Goal: Task Accomplishment & Management: Use online tool/utility

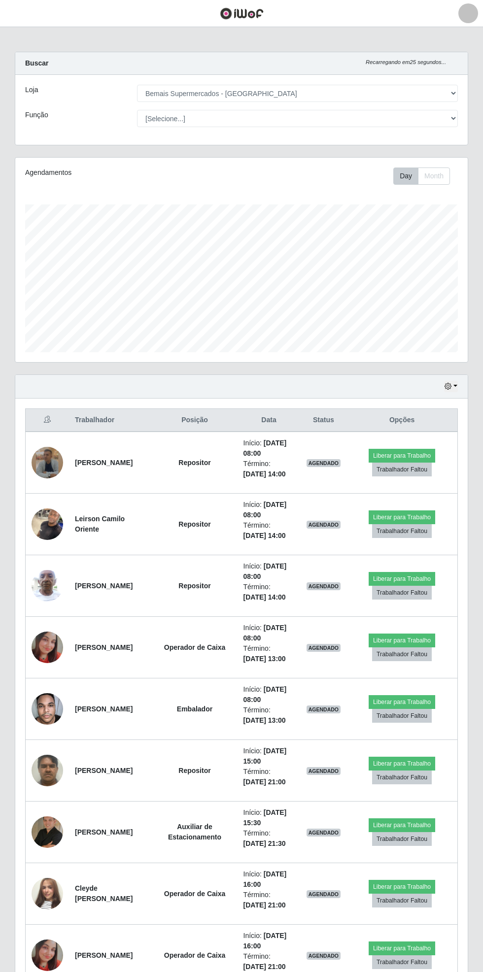
select select "250"
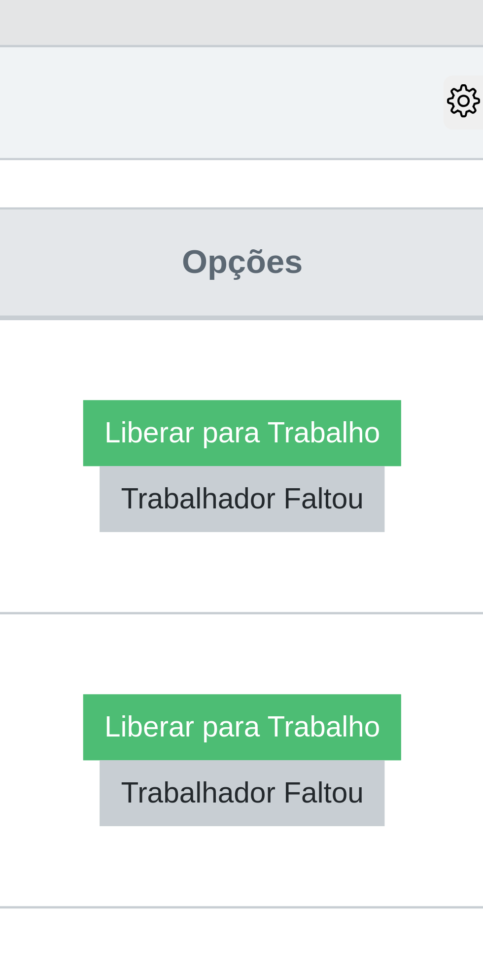
scroll to position [204, 452]
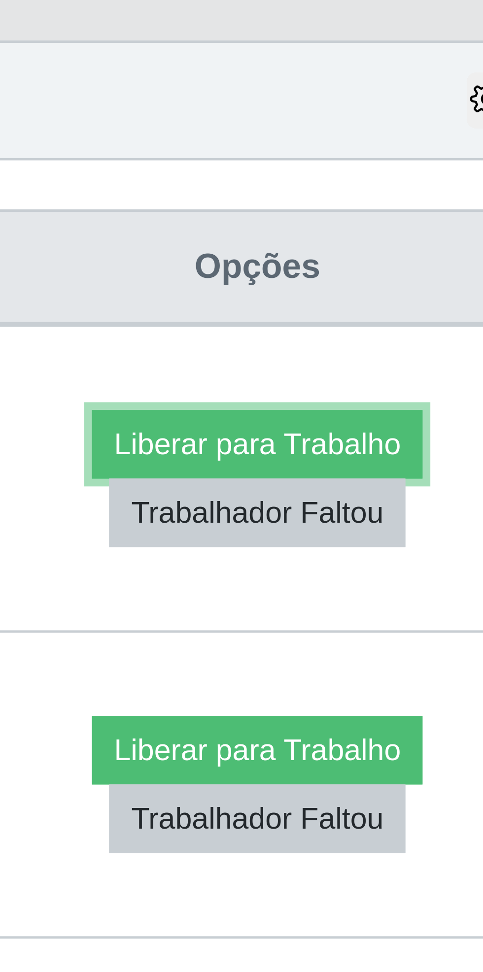
click at [407, 362] on button "Liberar para Trabalho" at bounding box center [402, 364] width 67 height 14
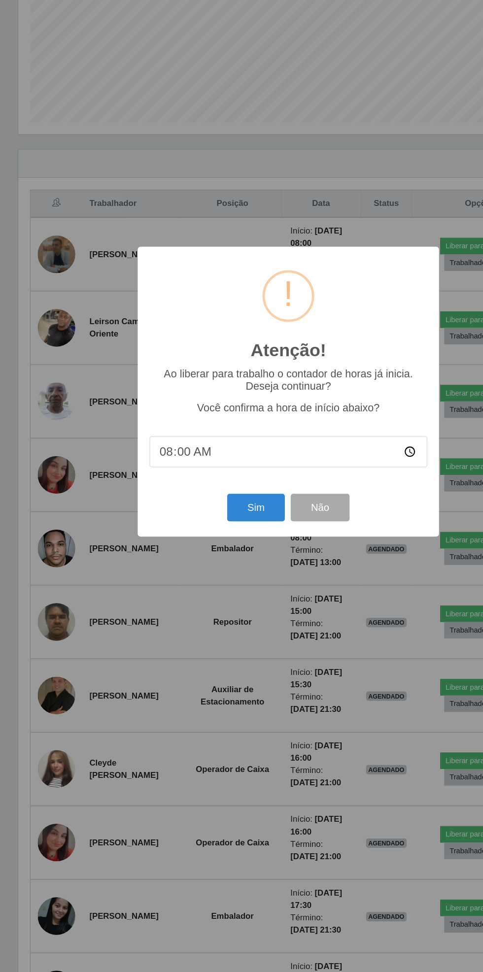
scroll to position [92, 0]
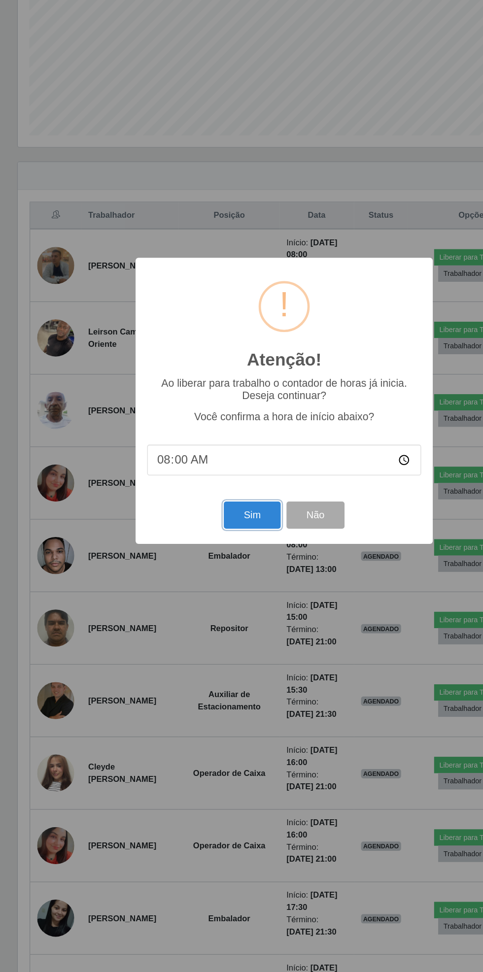
click at [206, 588] on button "Sim" at bounding box center [214, 583] width 48 height 23
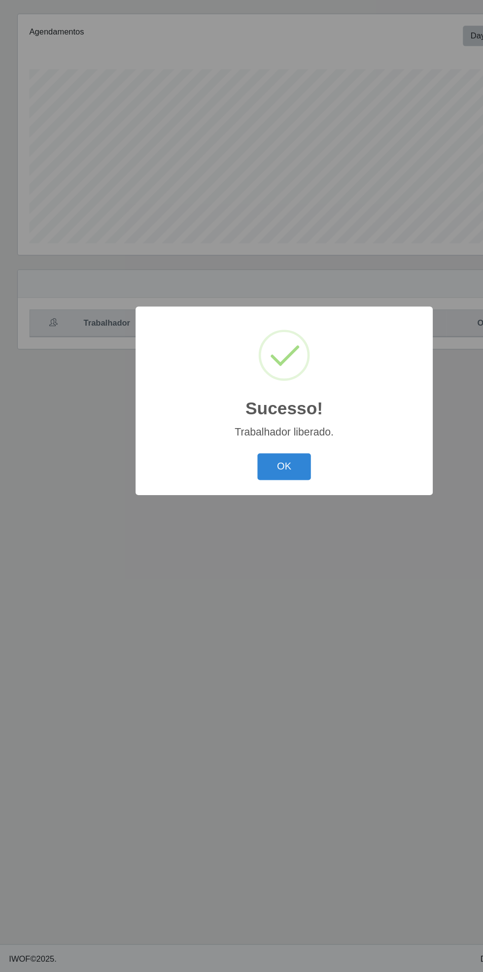
scroll to position [0, 0]
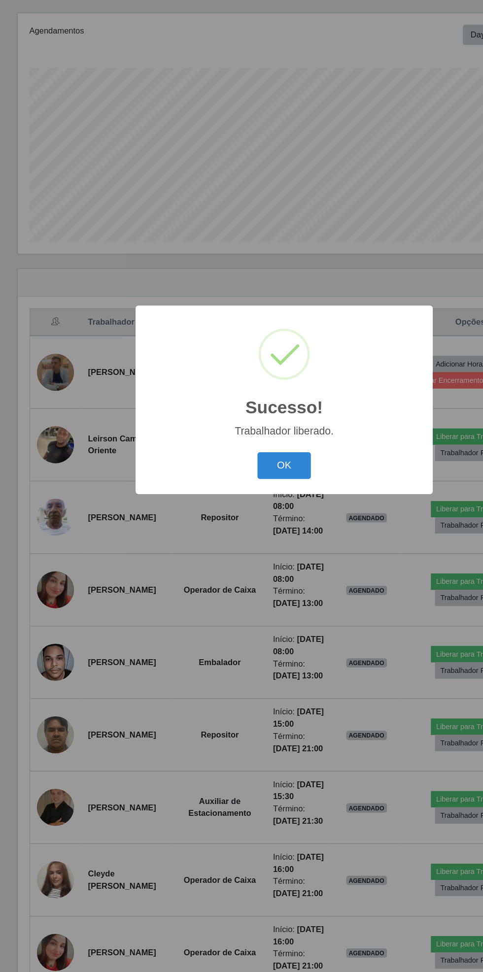
click at [241, 542] on button "OK" at bounding box center [242, 542] width 46 height 23
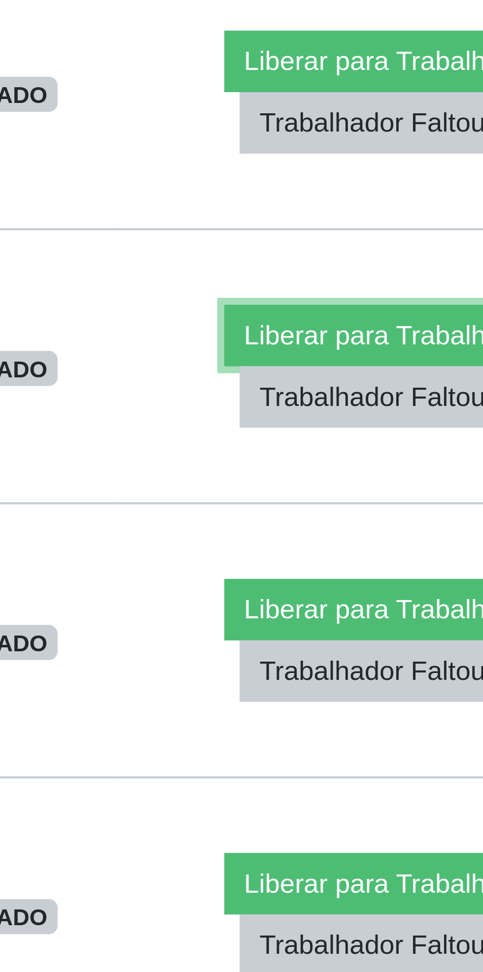
click at [396, 586] on button "Liberar para Trabalho" at bounding box center [399, 579] width 67 height 14
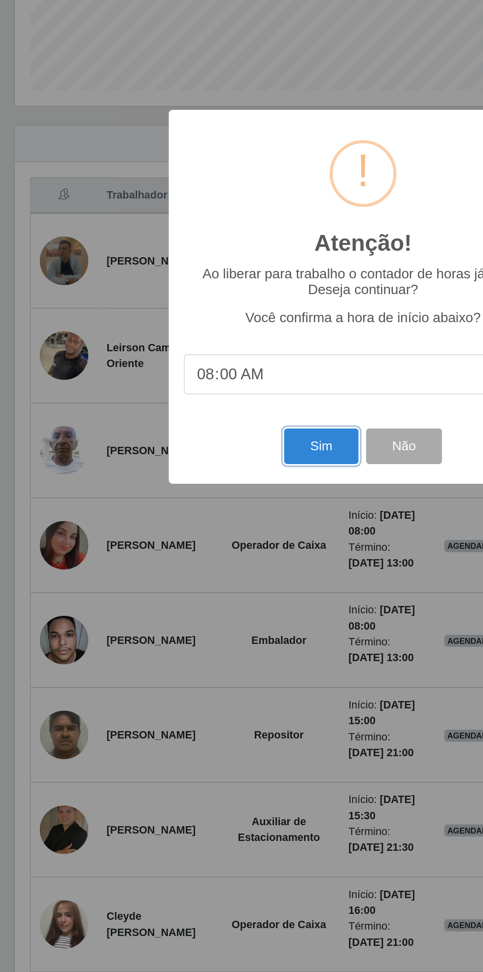
click at [211, 582] on button "Sim" at bounding box center [214, 583] width 48 height 23
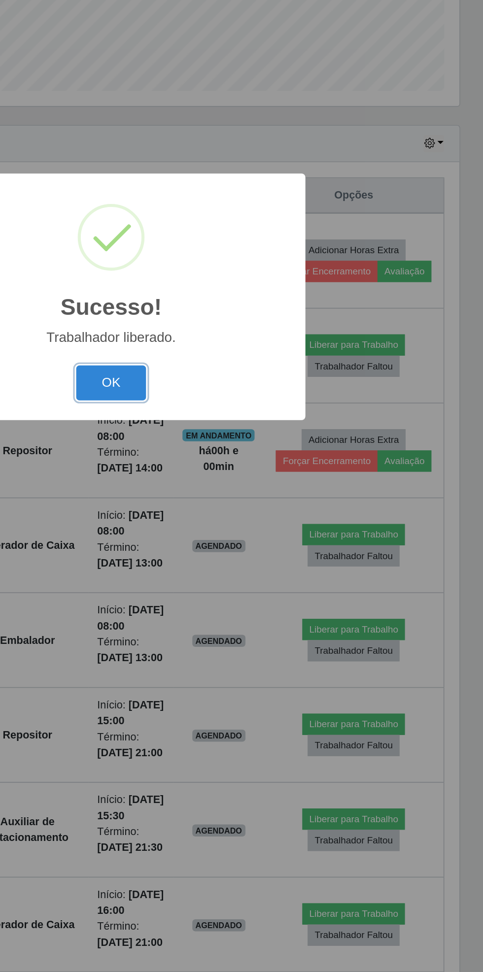
click at [247, 550] on button "OK" at bounding box center [242, 542] width 46 height 23
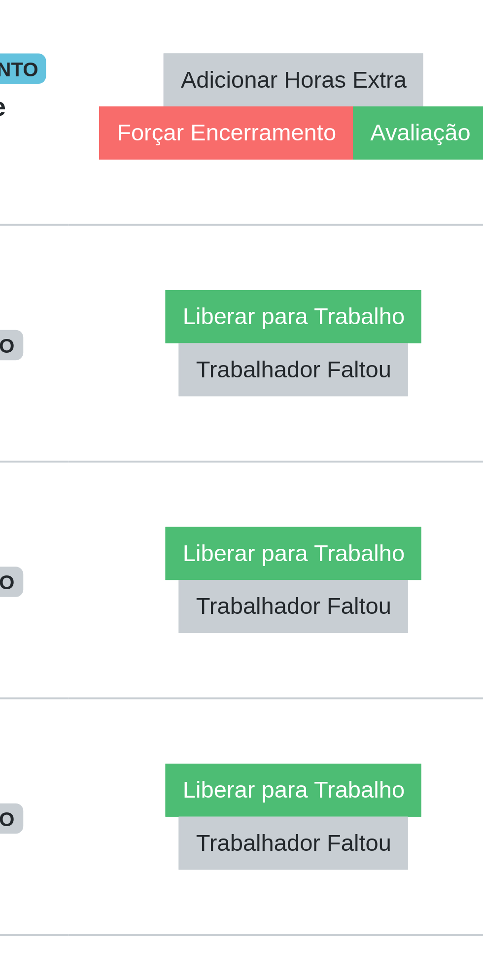
scroll to position [26, 0]
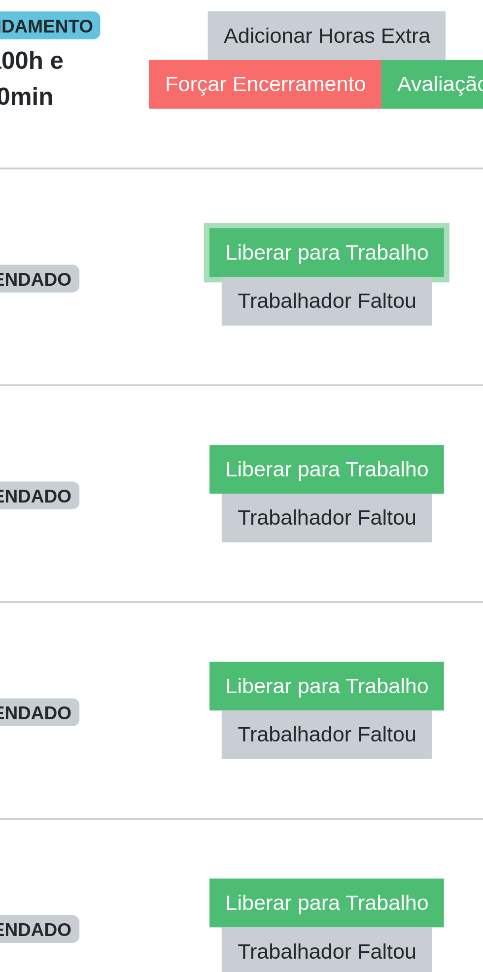
click at [400, 620] on button "Liberar para Trabalho" at bounding box center [399, 613] width 67 height 14
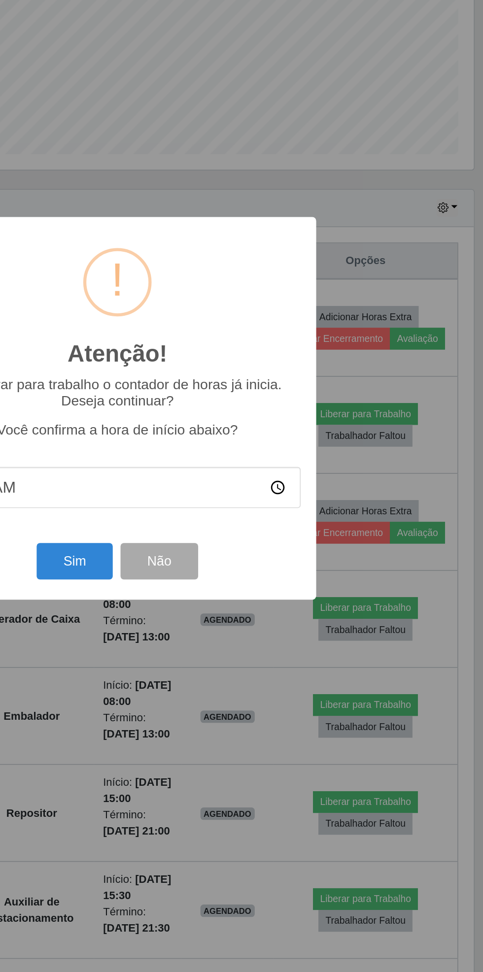
scroll to position [28, 0]
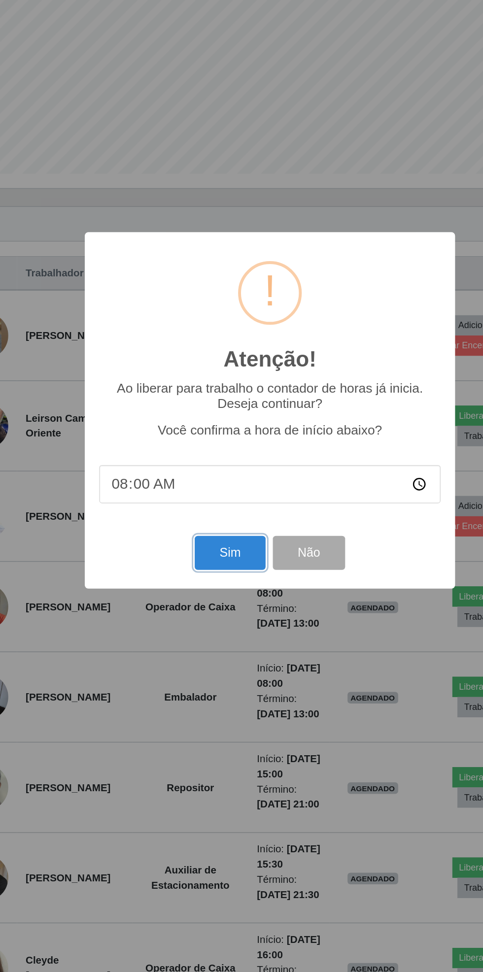
click at [208, 584] on button "Sim" at bounding box center [214, 583] width 48 height 23
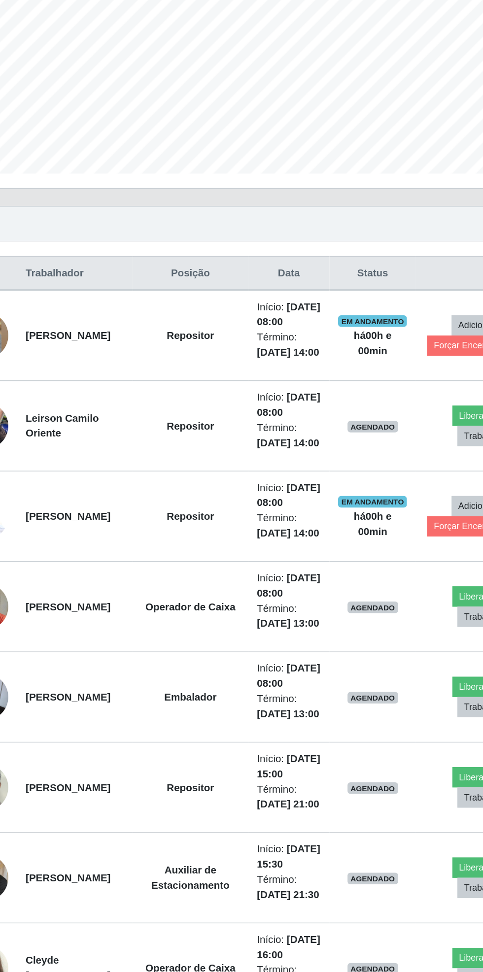
scroll to position [0, 0]
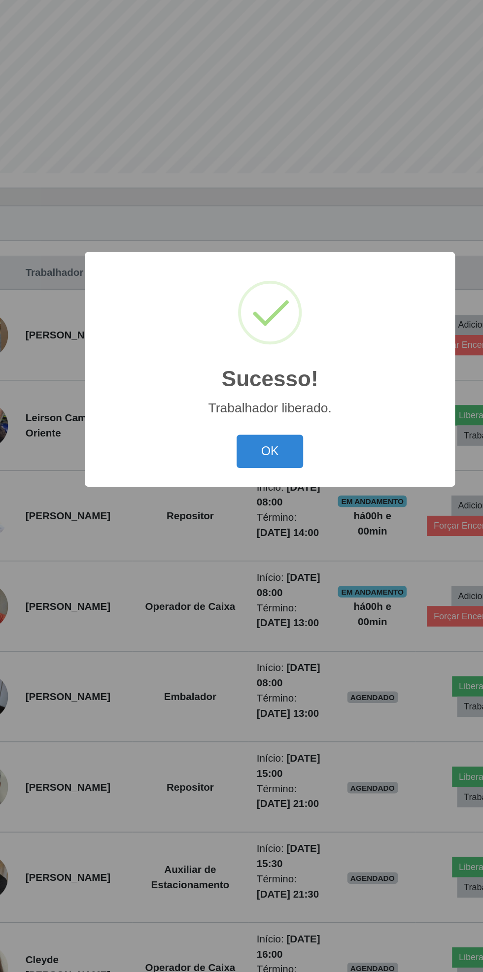
click at [245, 544] on button "OK" at bounding box center [242, 542] width 46 height 23
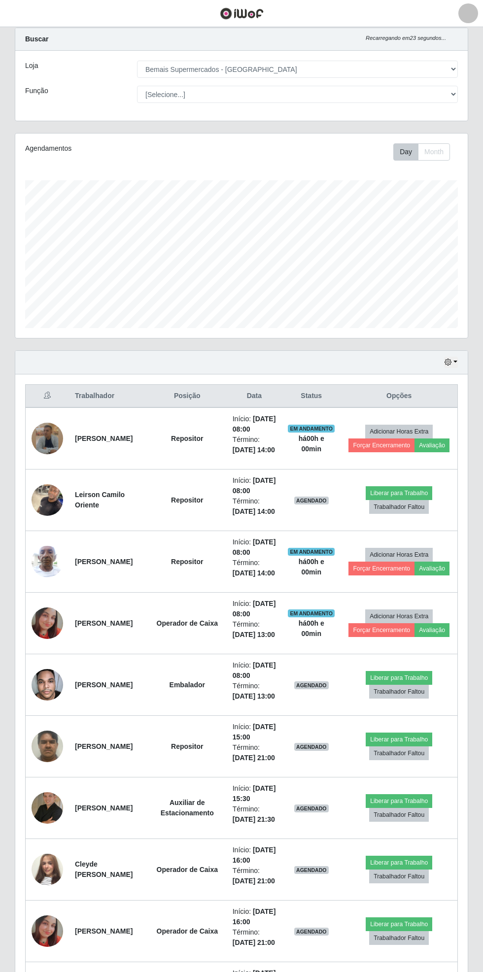
scroll to position [25, 0]
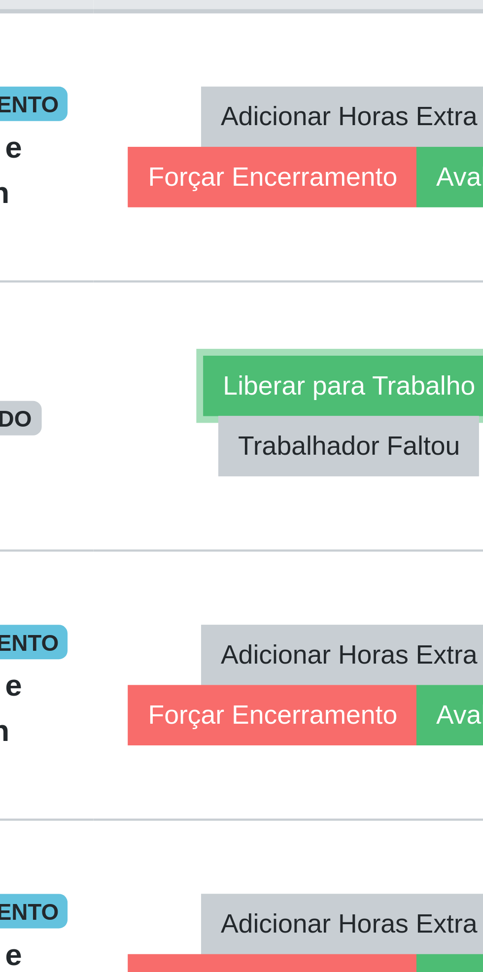
click at [400, 500] on button "Liberar para Trabalho" at bounding box center [399, 493] width 67 height 14
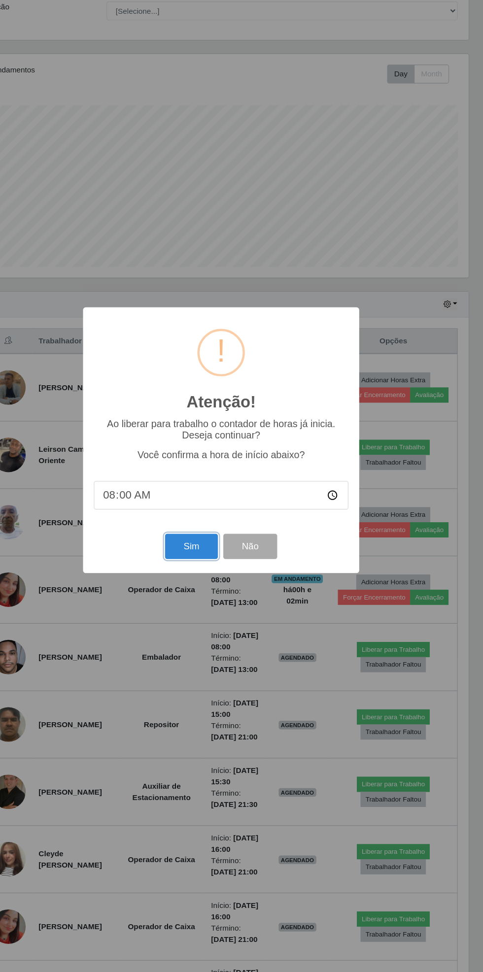
click at [206, 581] on button "Sim" at bounding box center [214, 583] width 48 height 23
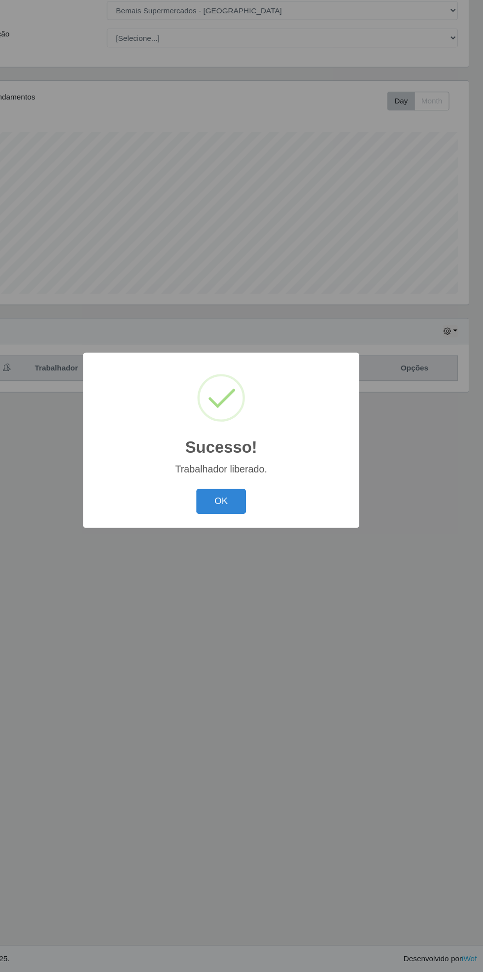
scroll to position [0, 0]
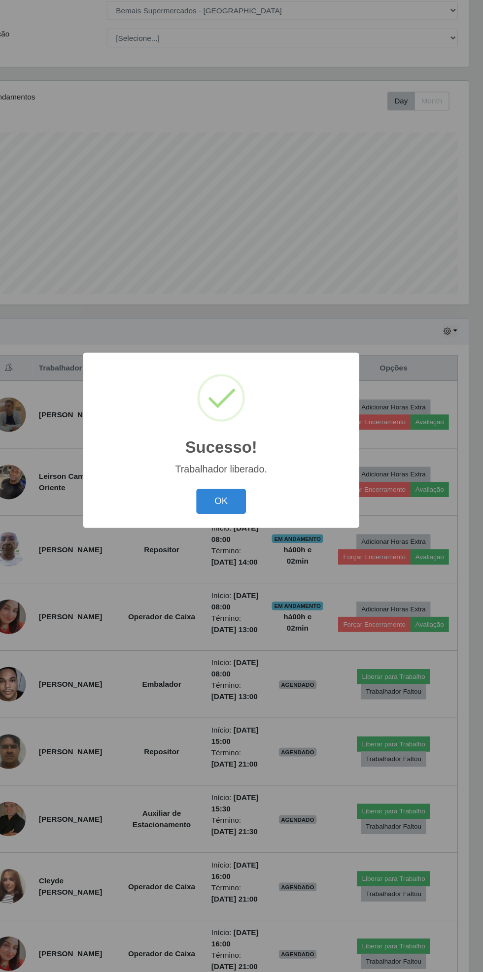
click at [238, 533] on button "OK" at bounding box center [242, 542] width 46 height 23
